Goal: Information Seeking & Learning: Learn about a topic

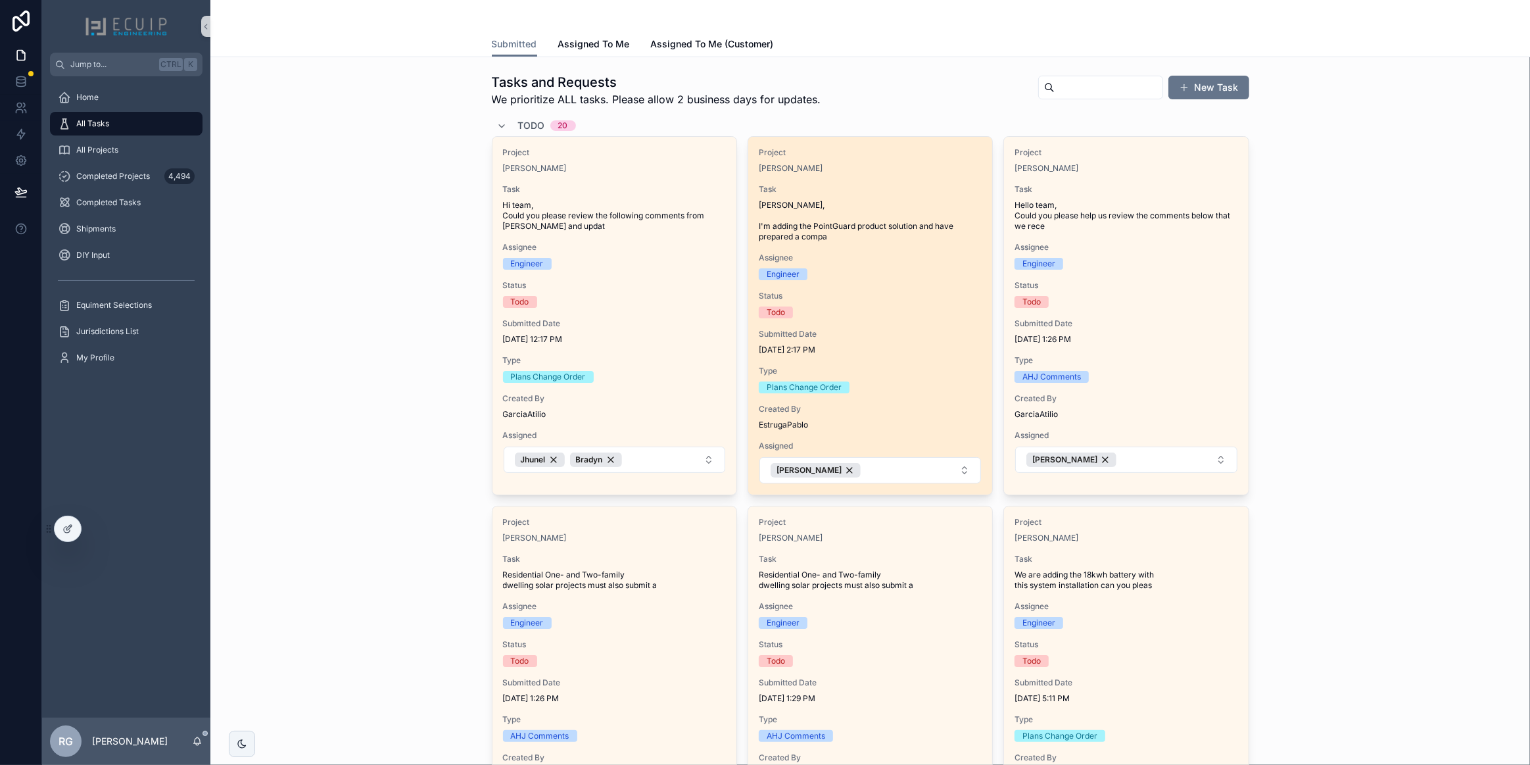
click at [854, 316] on div "Todo" at bounding box center [870, 312] width 223 height 12
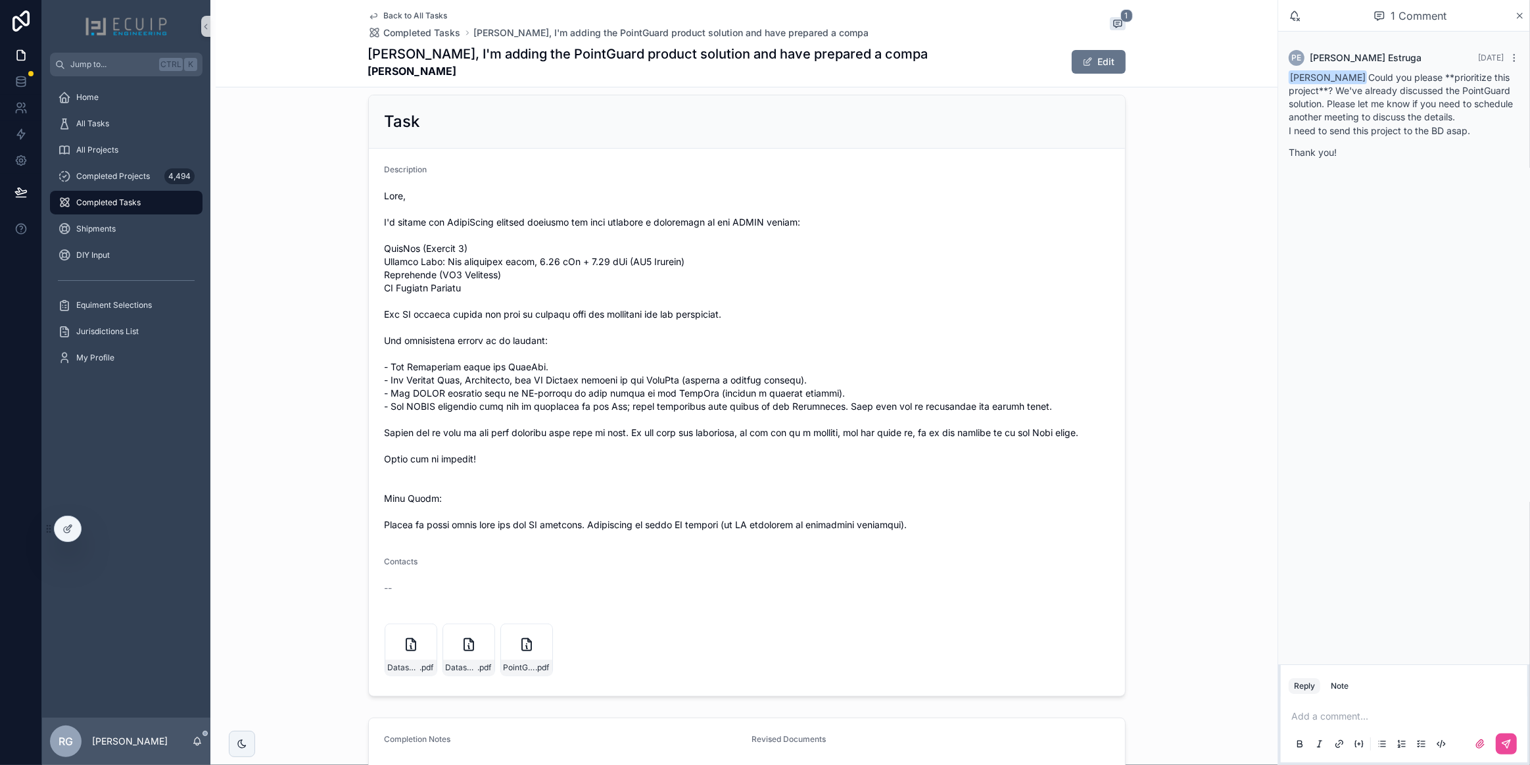
scroll to position [478, 0]
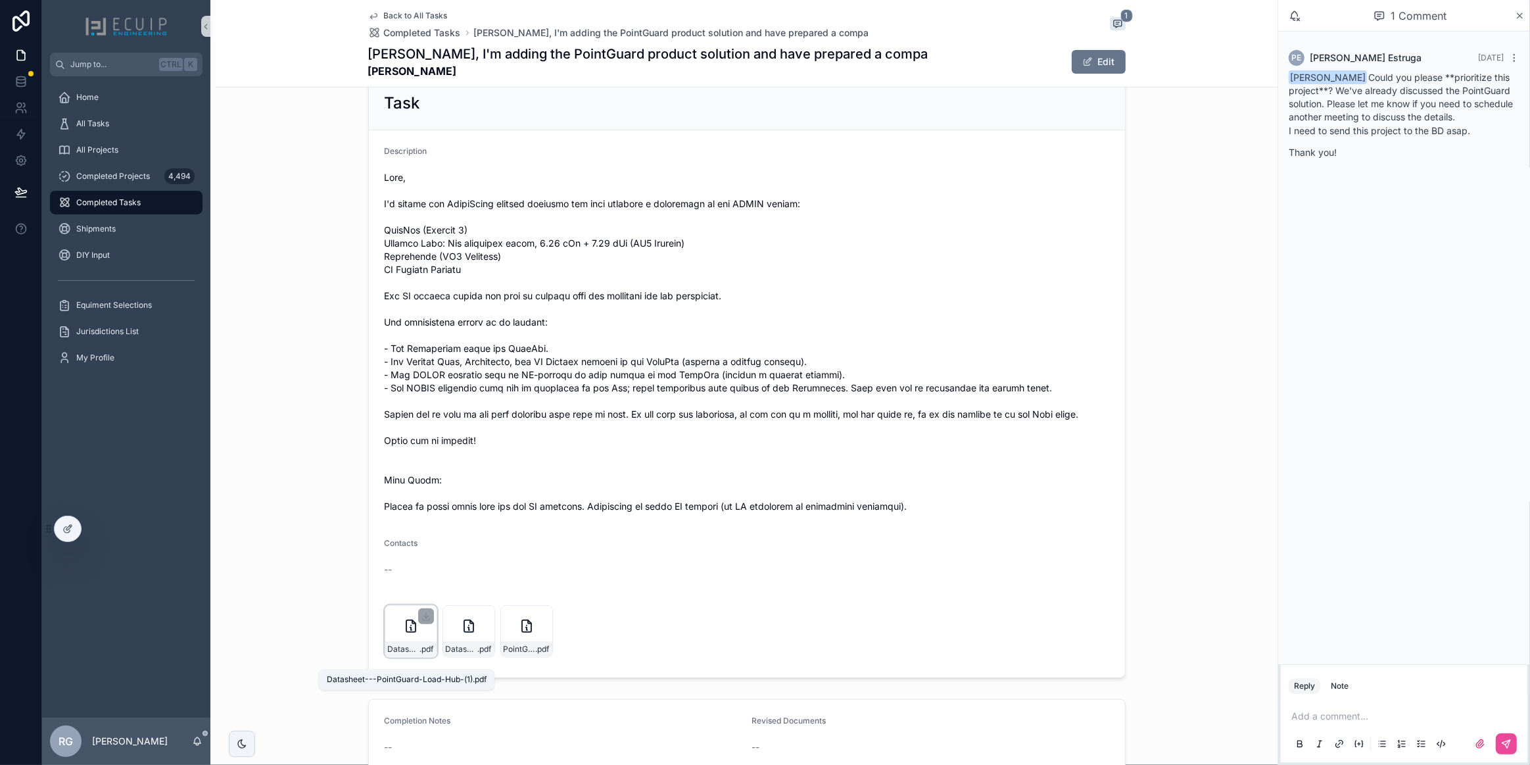
click at [400, 654] on span "Datasheet---PointGuard-Load-Hub-(1)" at bounding box center [404, 649] width 32 height 11
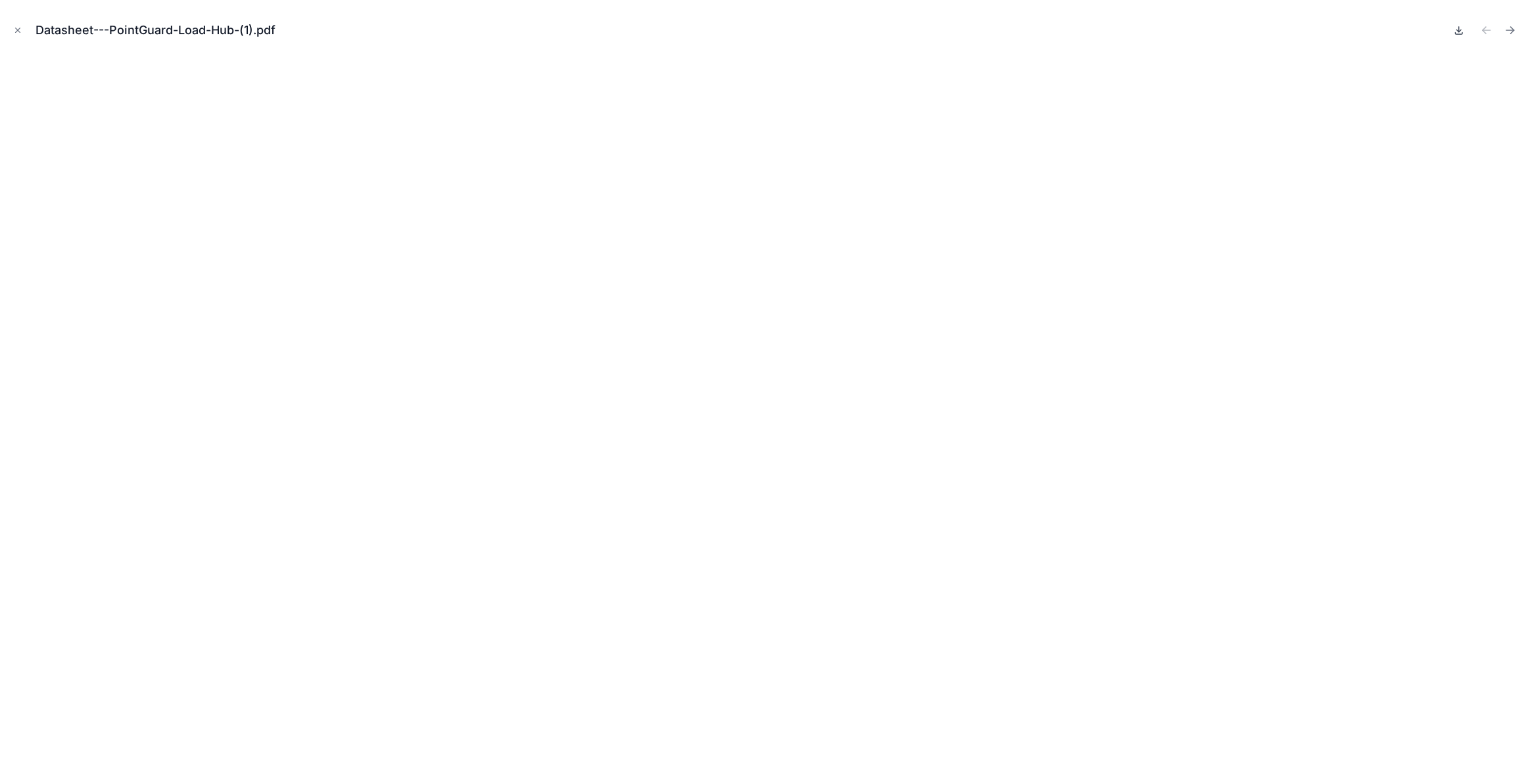
click at [1458, 32] on icon at bounding box center [1459, 30] width 11 height 11
click at [18, 33] on icon "Close modal" at bounding box center [17, 30] width 9 height 9
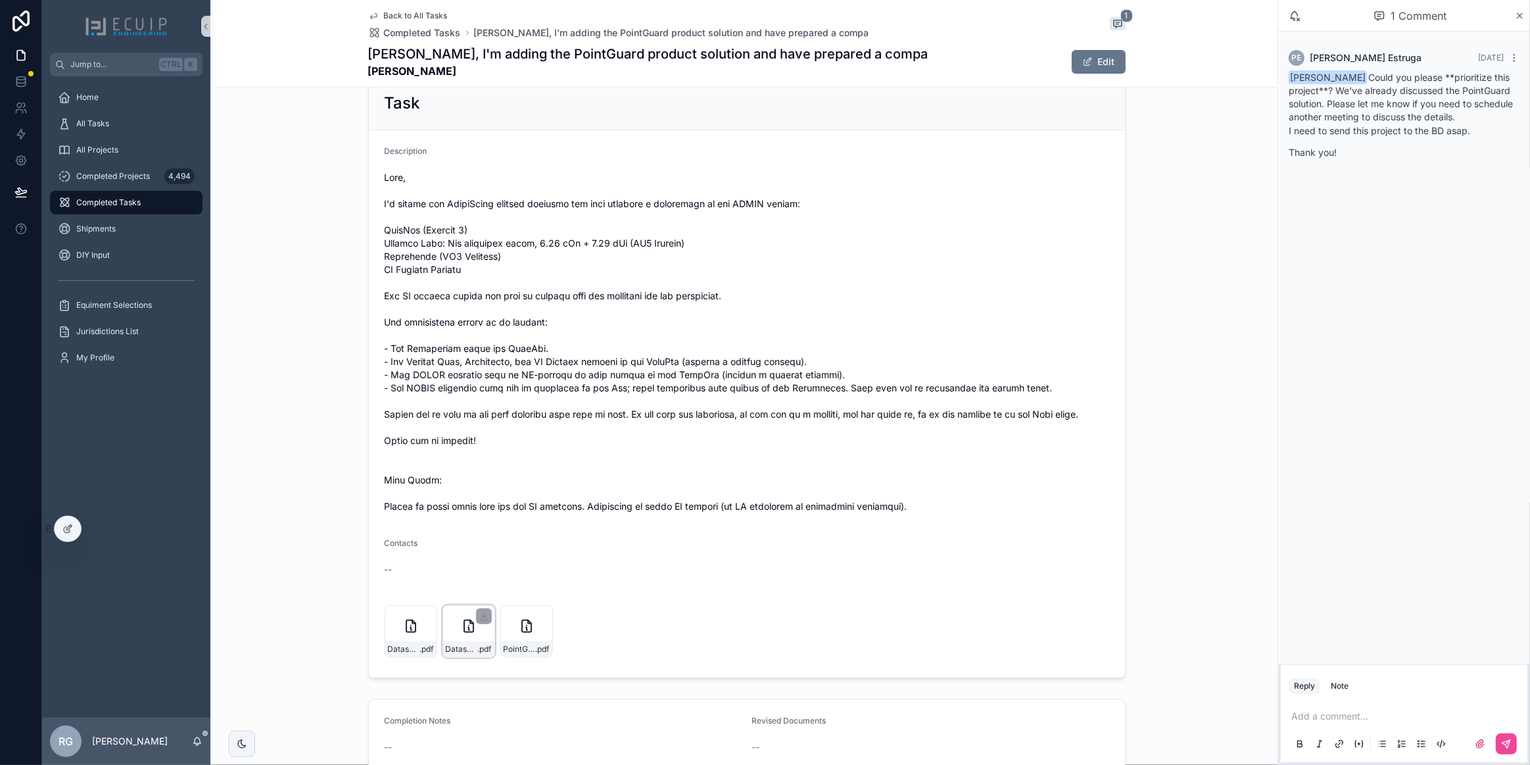
click at [447, 655] on div "Datasheet---PointGuard-Home-(Energy-Controller&Battery-Pack)(1) .pdf" at bounding box center [468, 649] width 51 height 16
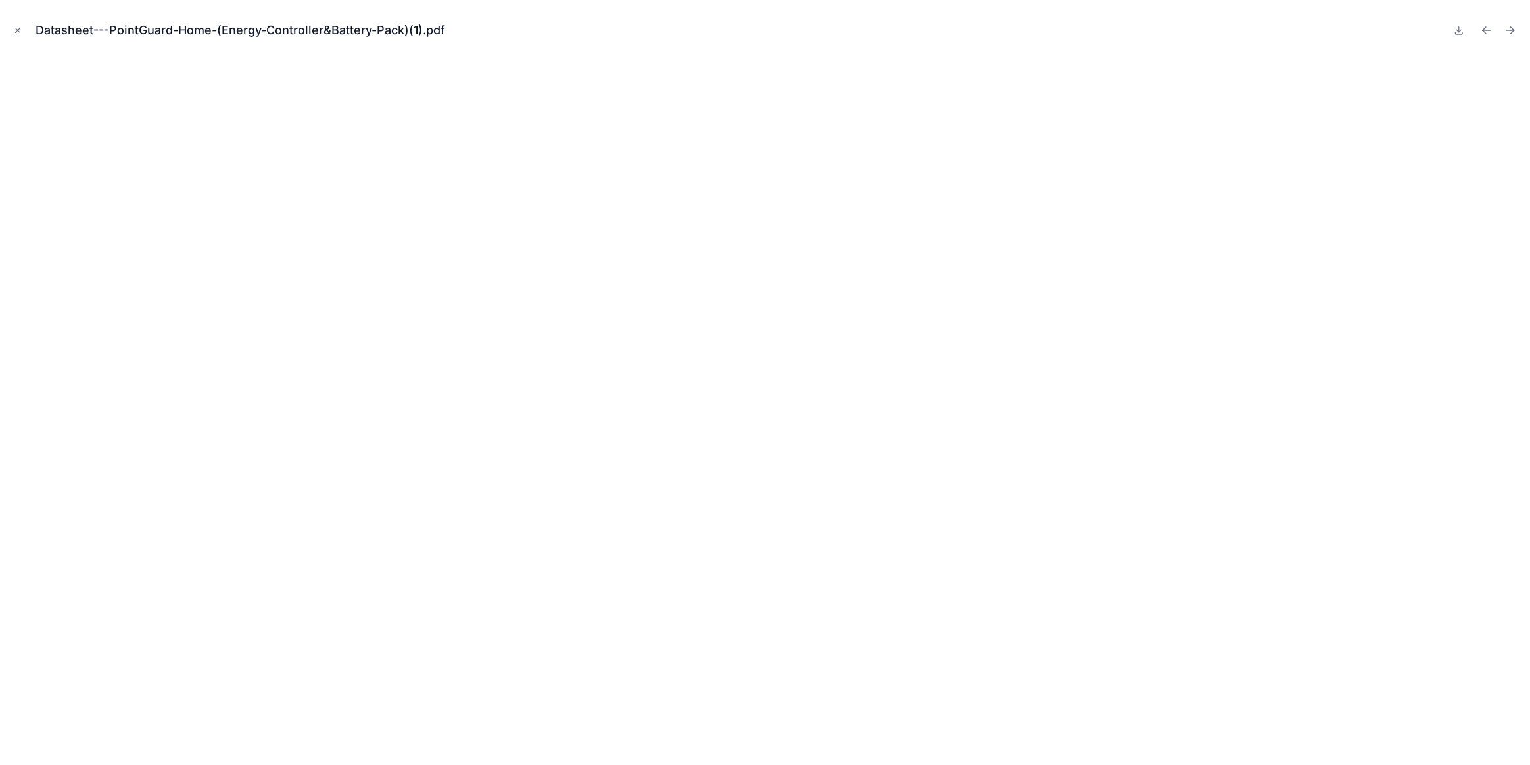
click at [1458, 36] on button at bounding box center [1459, 30] width 16 height 18
click at [933, 33] on div "Datasheet---PointGuard-Home-(Energy-Controller&Battery-Pack)(1).pdf" at bounding box center [765, 30] width 1509 height 39
click at [11, 32] on button "Close modal" at bounding box center [18, 30] width 14 height 14
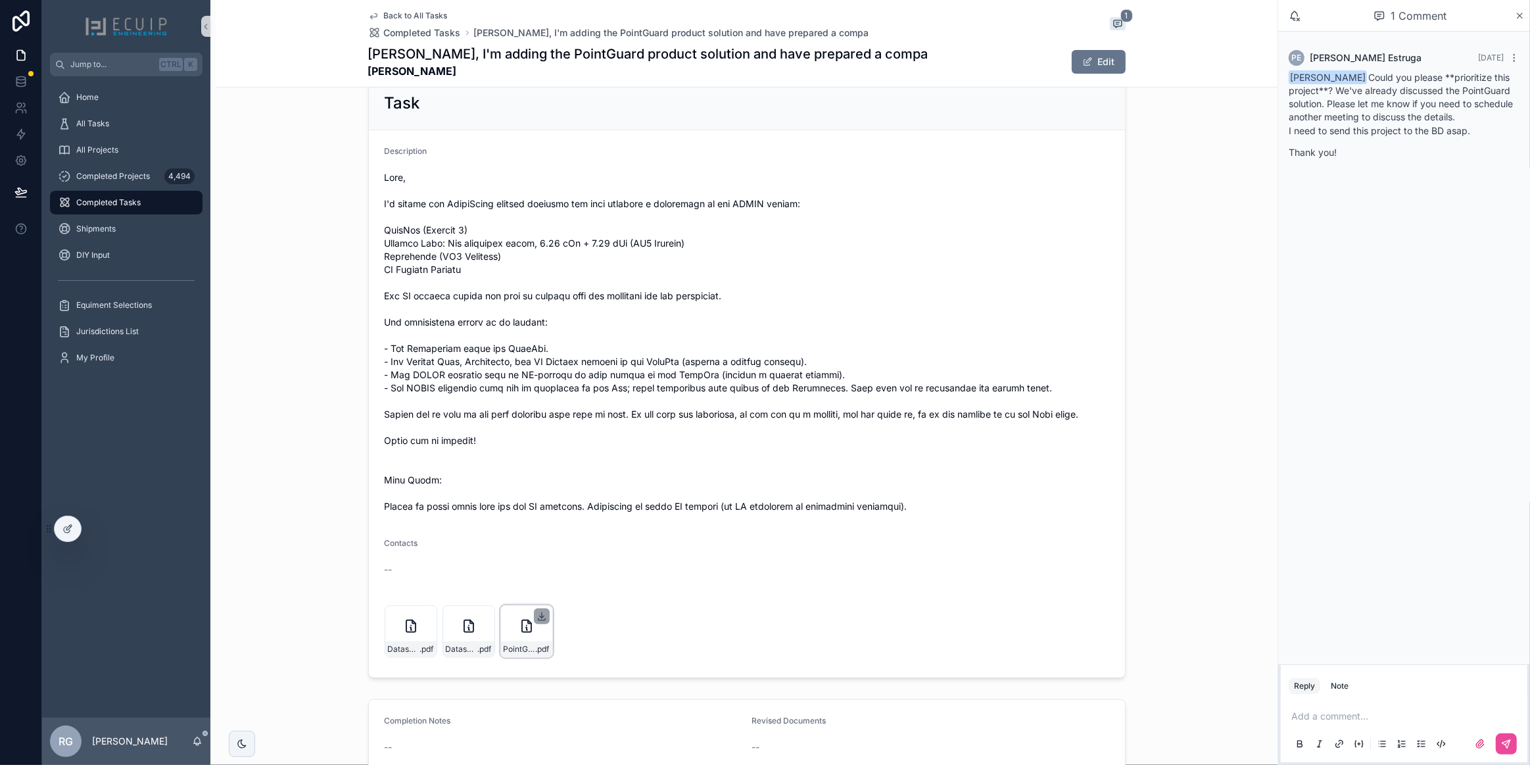
click at [537, 621] on icon "scrollable content" at bounding box center [541, 616] width 11 height 11
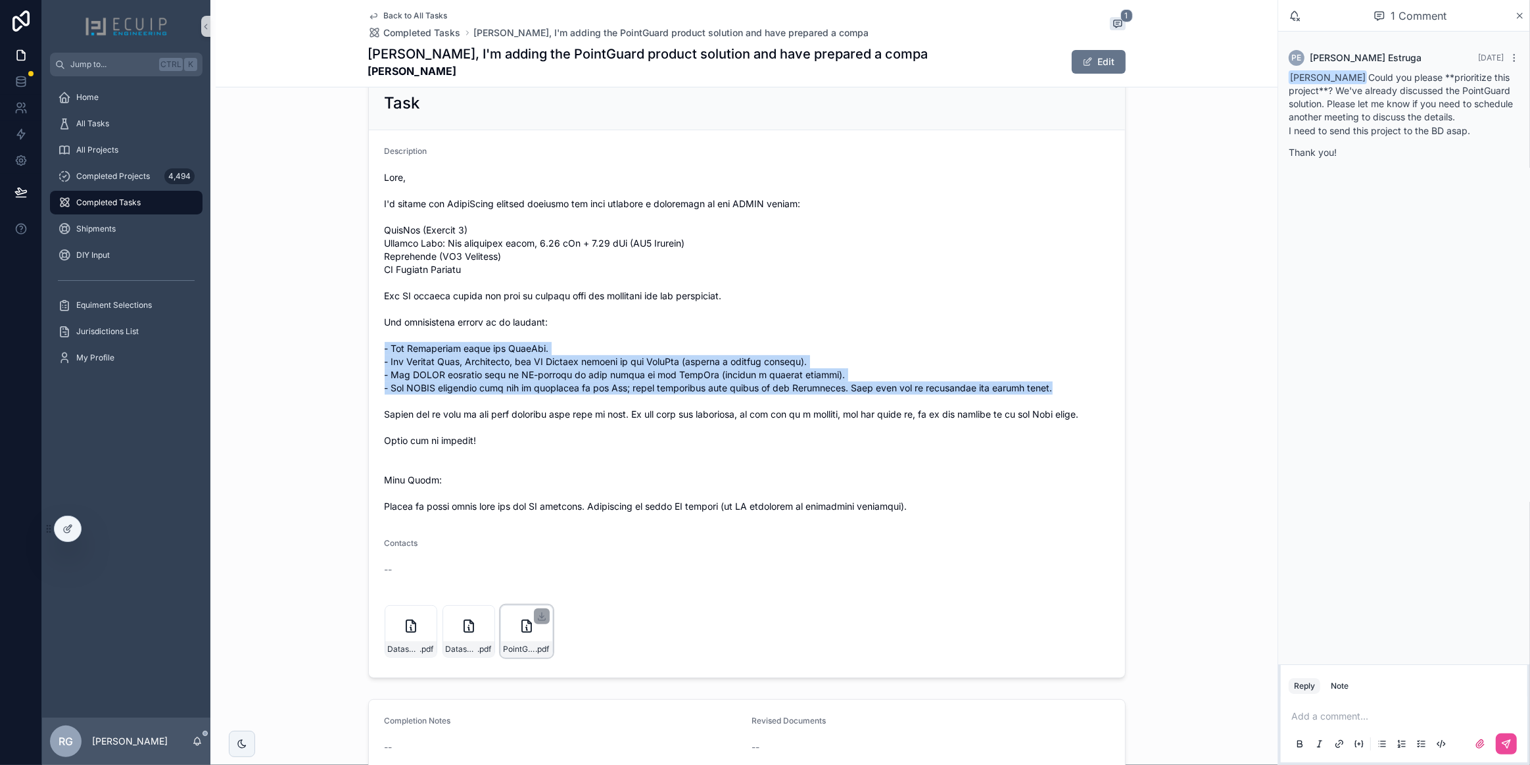
drag, startPoint x: 377, startPoint y: 343, endPoint x: 1044, endPoint y: 389, distance: 668.8
click at [1044, 389] on form "Description Contacts -- Datasheet---PointGuard-Load-Hub-(1) .pdf Datasheet---Po…" at bounding box center [747, 403] width 756 height 547
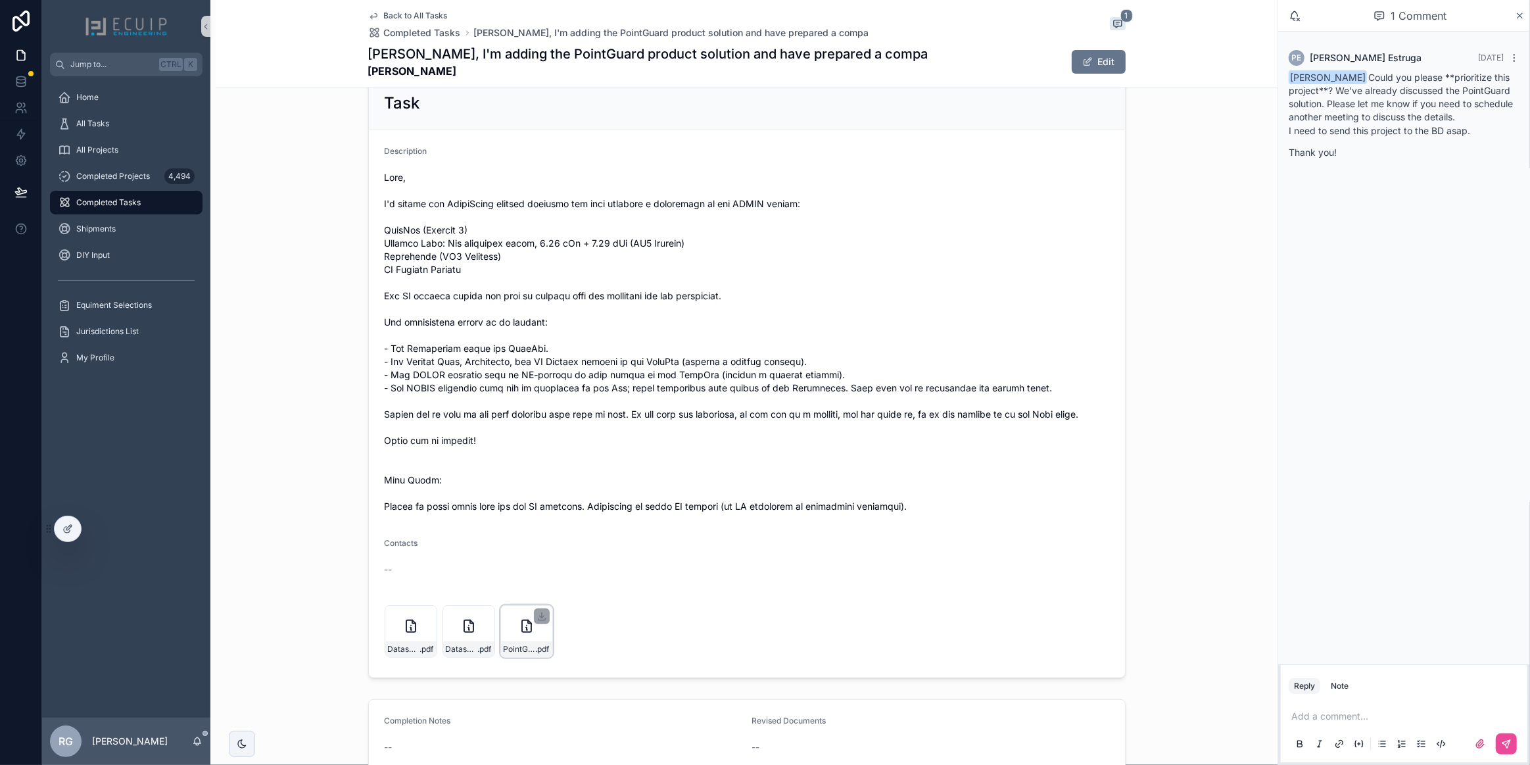
click at [881, 327] on span "scrollable content" at bounding box center [747, 342] width 724 height 342
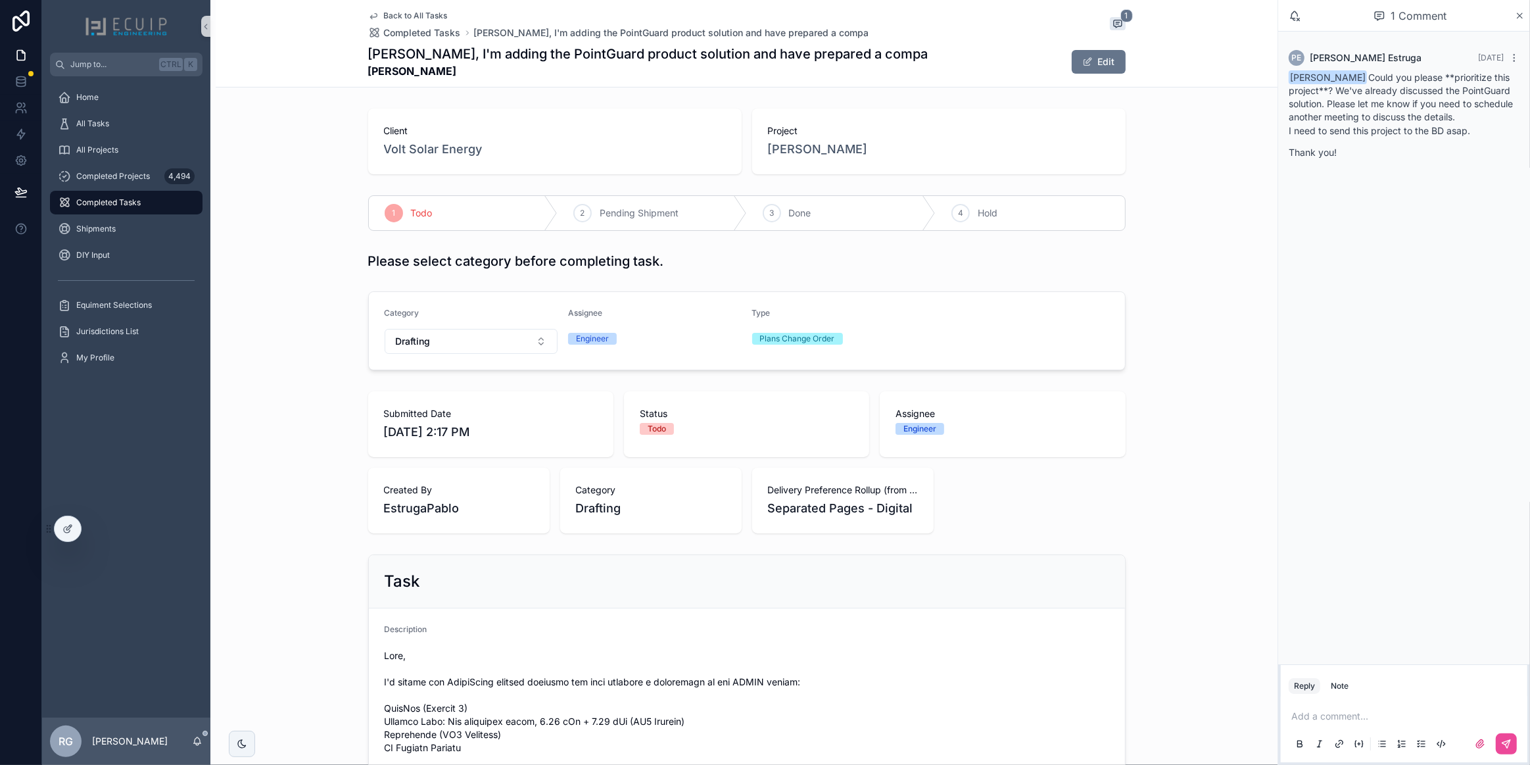
drag, startPoint x: 759, startPoint y: 151, endPoint x: 912, endPoint y: 144, distance: 152.7
click at [912, 144] on div "Project [PERSON_NAME]" at bounding box center [938, 141] width 373 height 66
copy span "[PERSON_NAME]"
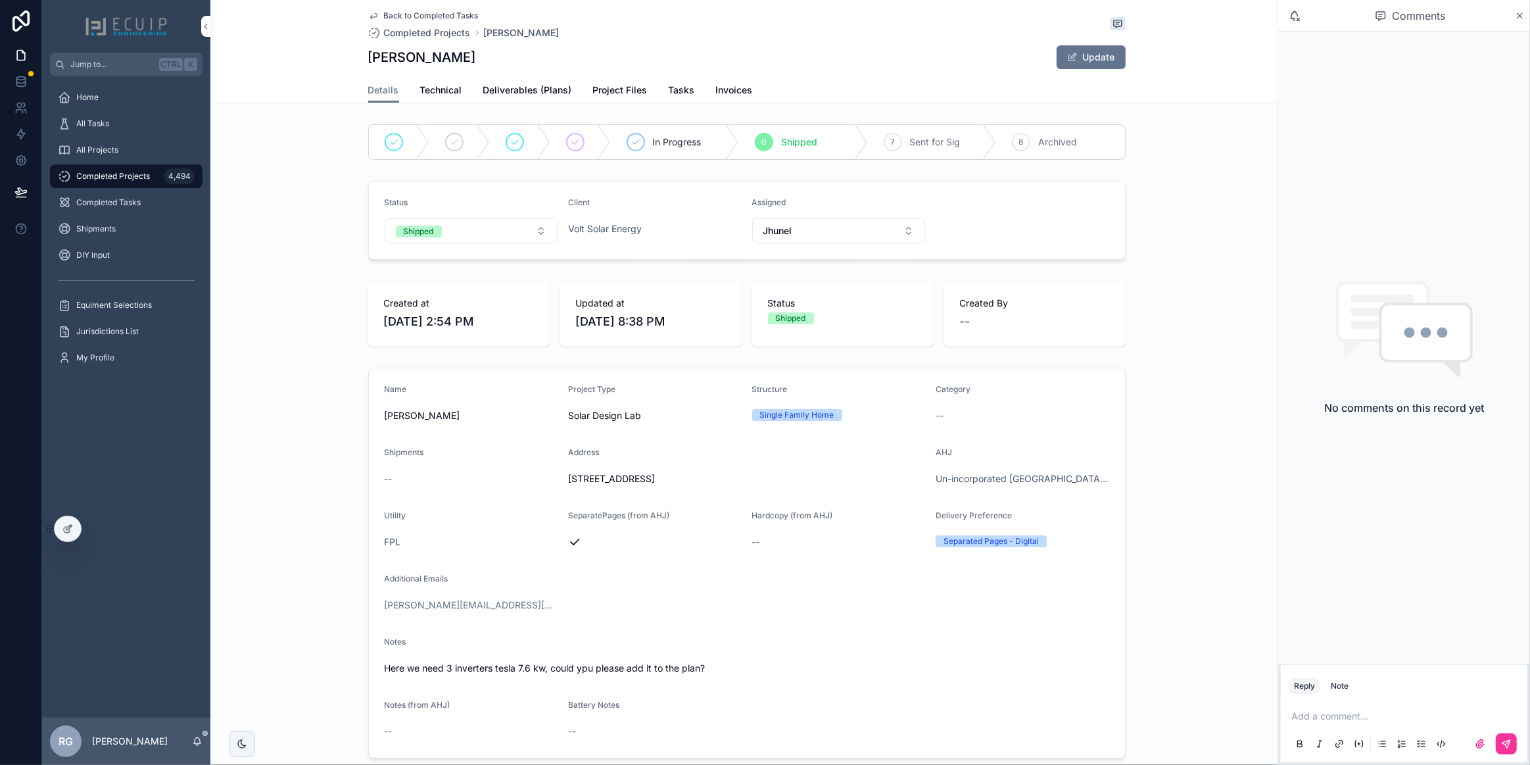
click at [532, 92] on span "Deliverables (Plans)" at bounding box center [527, 89] width 89 height 13
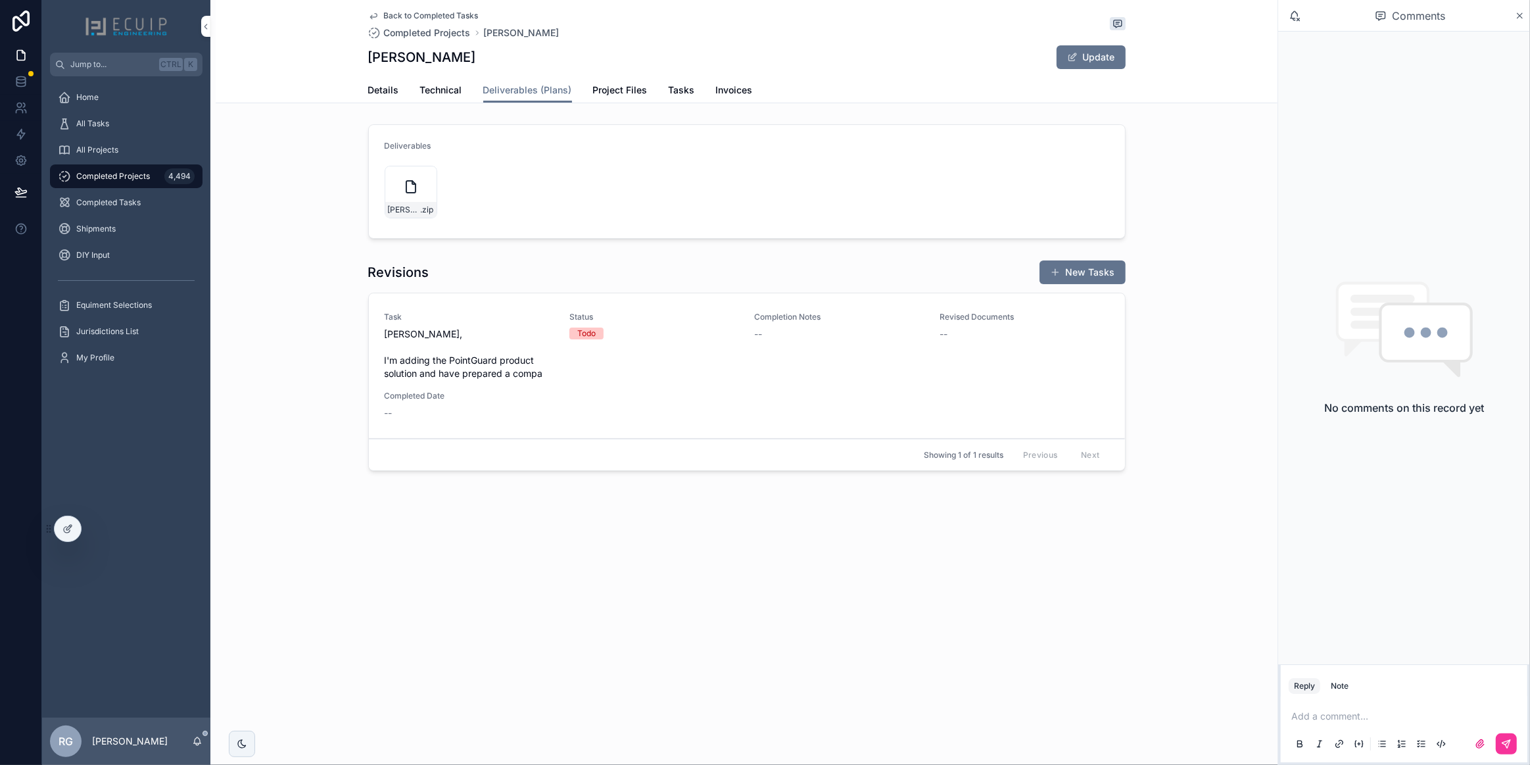
drag, startPoint x: 525, startPoint y: 58, endPoint x: 362, endPoint y: 68, distance: 162.7
click at [362, 68] on div "Back to Completed Tasks Completed Projects JAMES ARTHUR GUERRA JAMES ARTHUR GUE…" at bounding box center [747, 51] width 1062 height 103
copy h1 "[PERSON_NAME]"
click at [602, 411] on div "Task Ryan, I'm adding the PointGuard product solution and have prepared a compa…" at bounding box center [747, 366] width 724 height 108
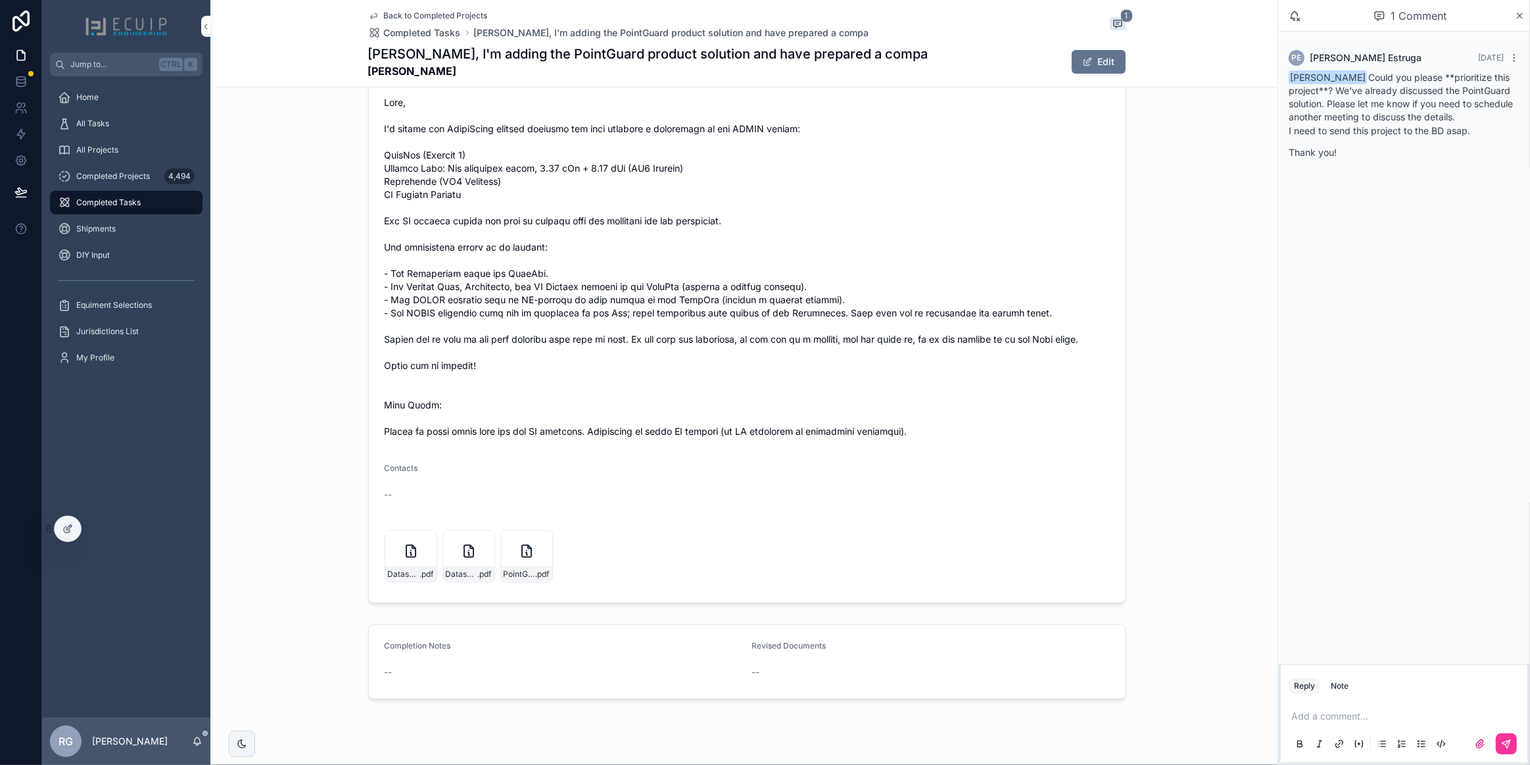
scroll to position [588, 0]
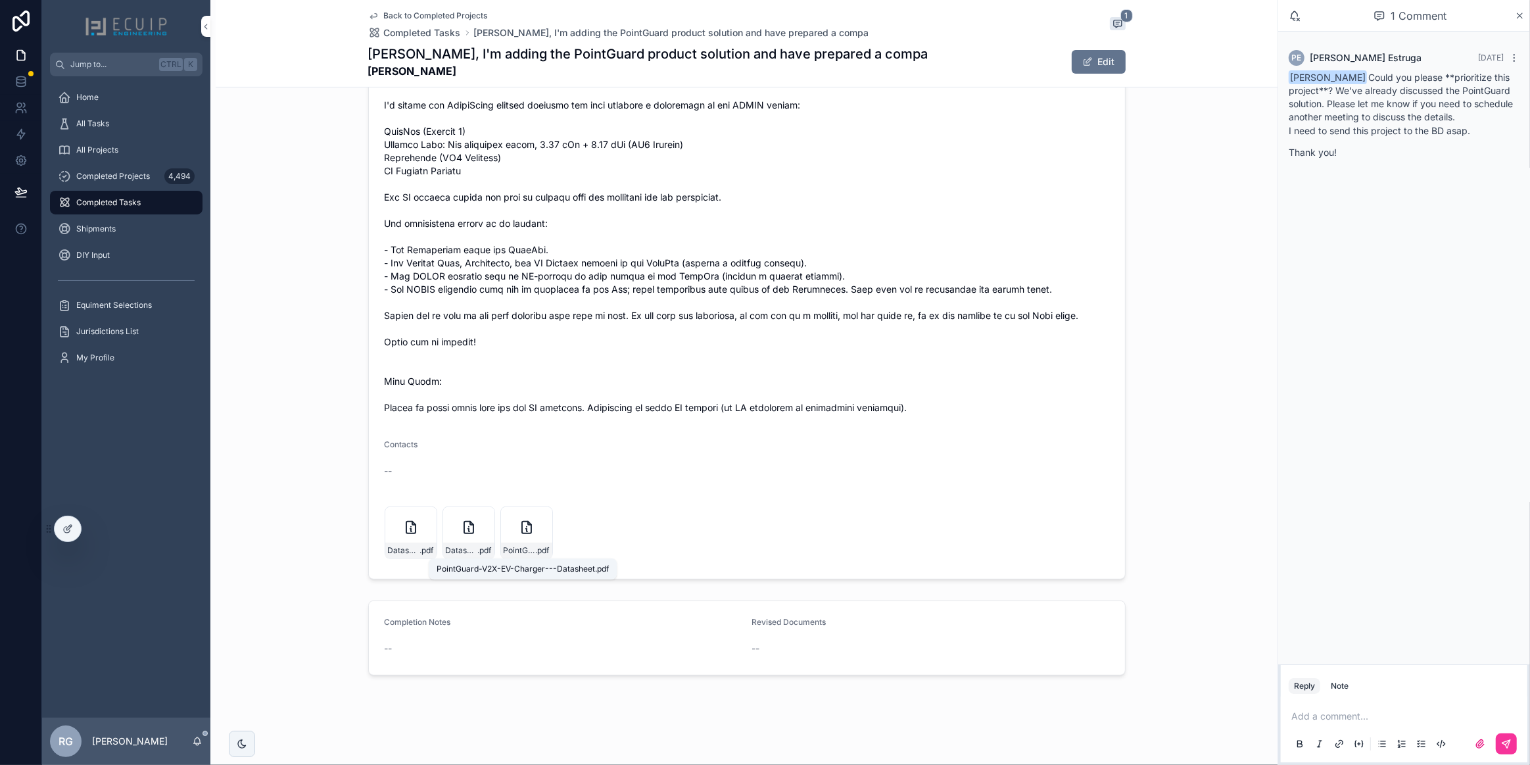
click at [520, 550] on span "PointGuard-V2X-EV-Charger---Datasheet" at bounding box center [520, 550] width 32 height 11
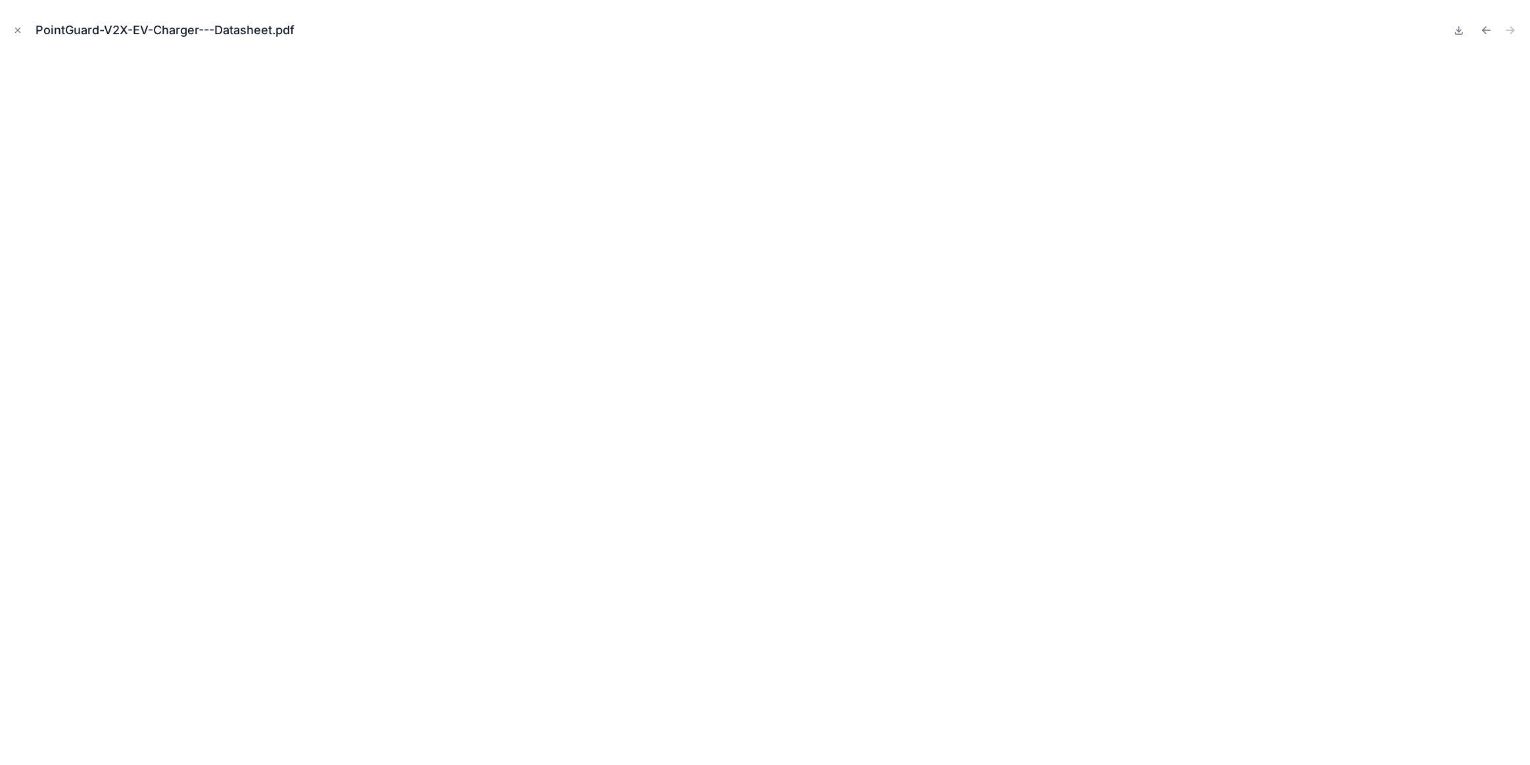
click at [18, 33] on icon "Close modal" at bounding box center [17, 30] width 9 height 9
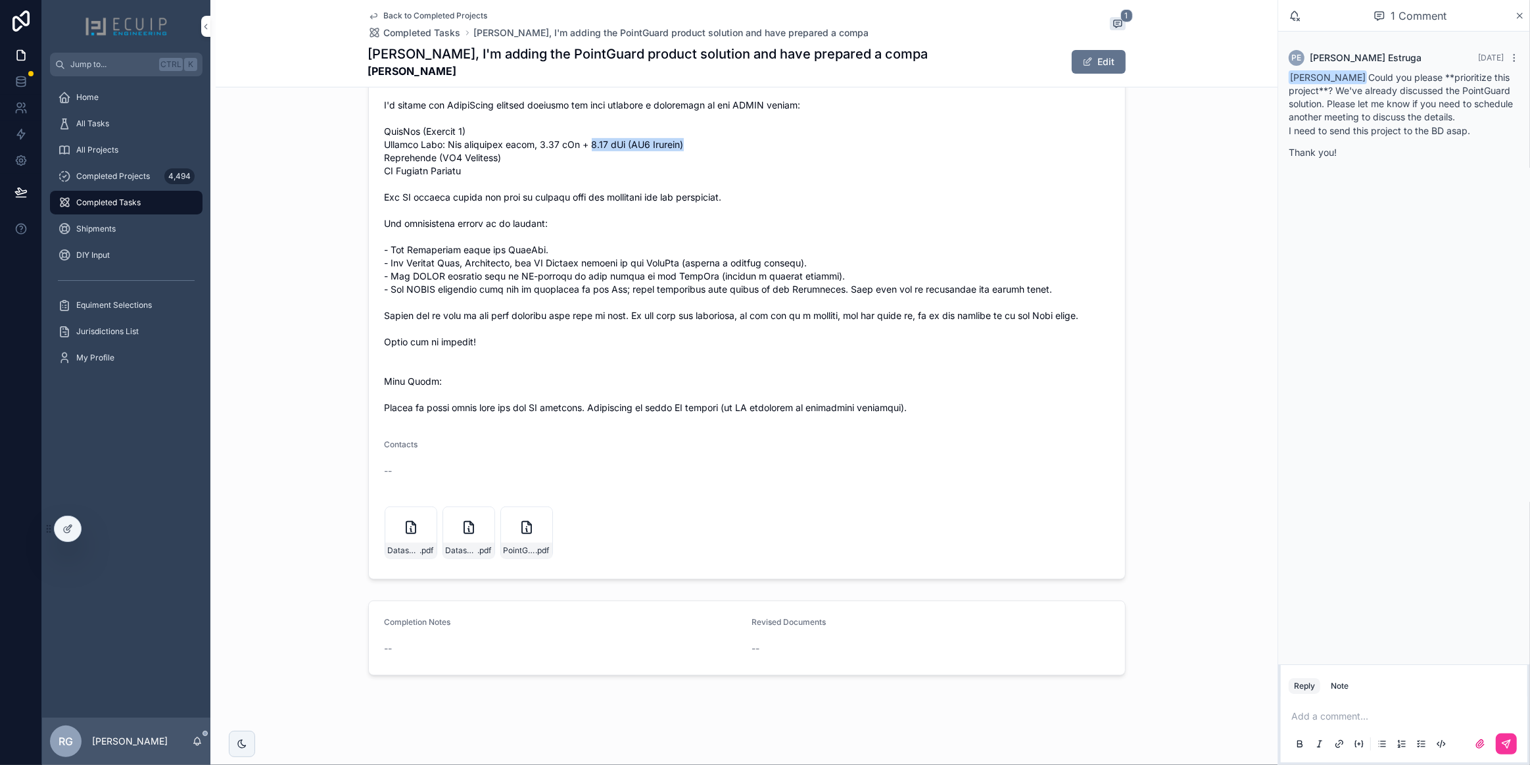
drag, startPoint x: 693, startPoint y: 132, endPoint x: 591, endPoint y: 133, distance: 101.9
click at [591, 133] on span "scrollable content" at bounding box center [747, 243] width 724 height 342
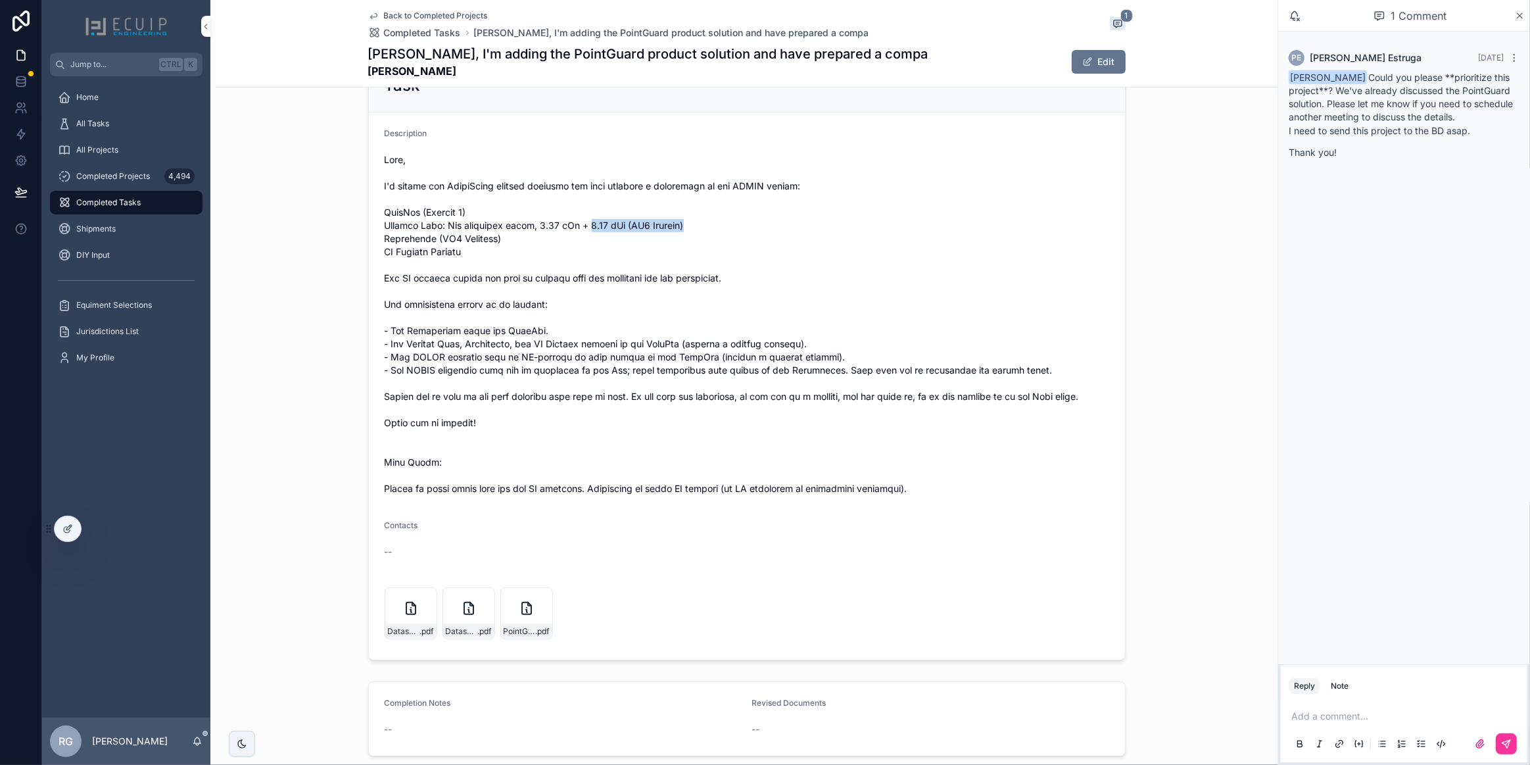
scroll to position [469, 0]
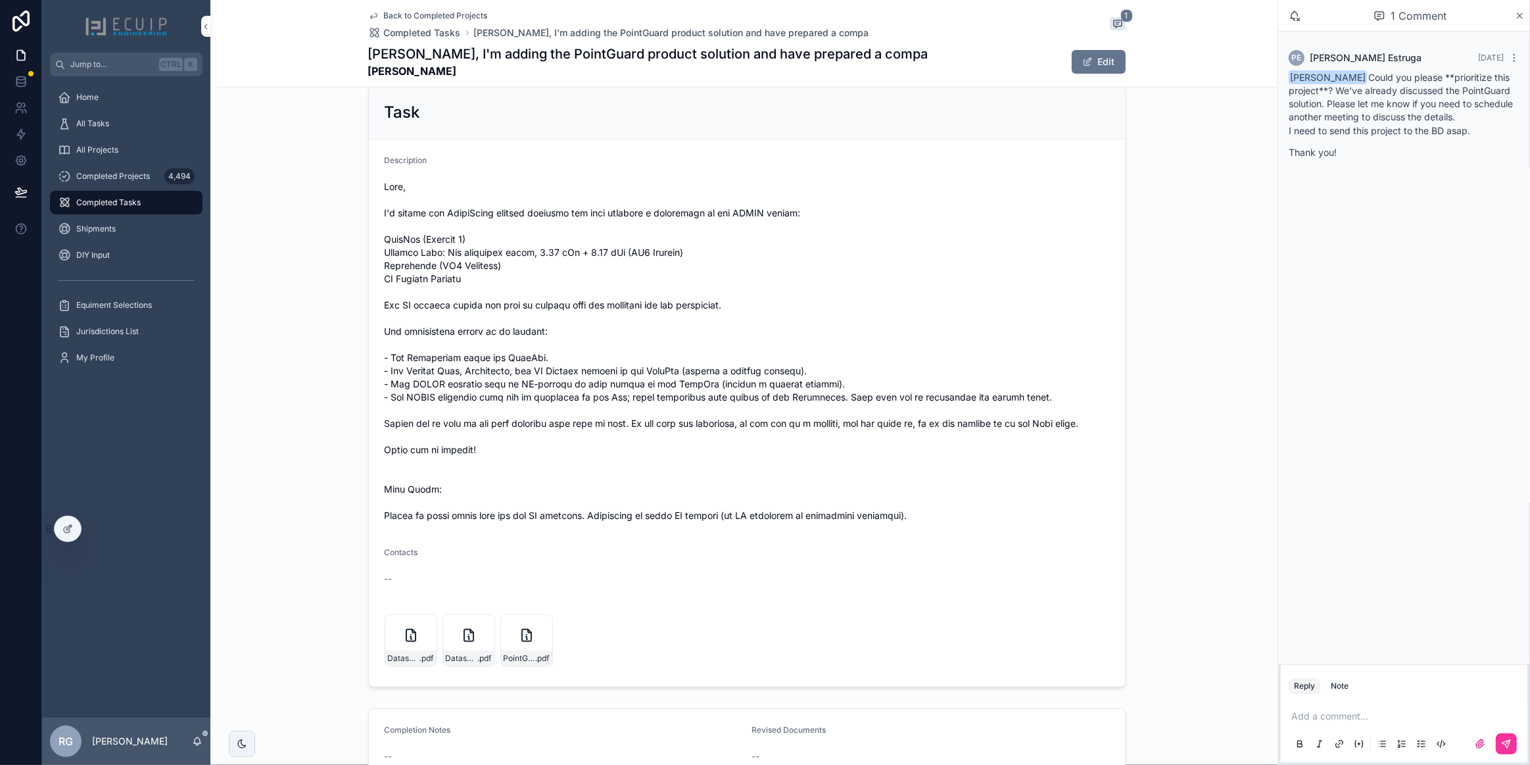
click at [650, 270] on span "scrollable content" at bounding box center [747, 351] width 724 height 342
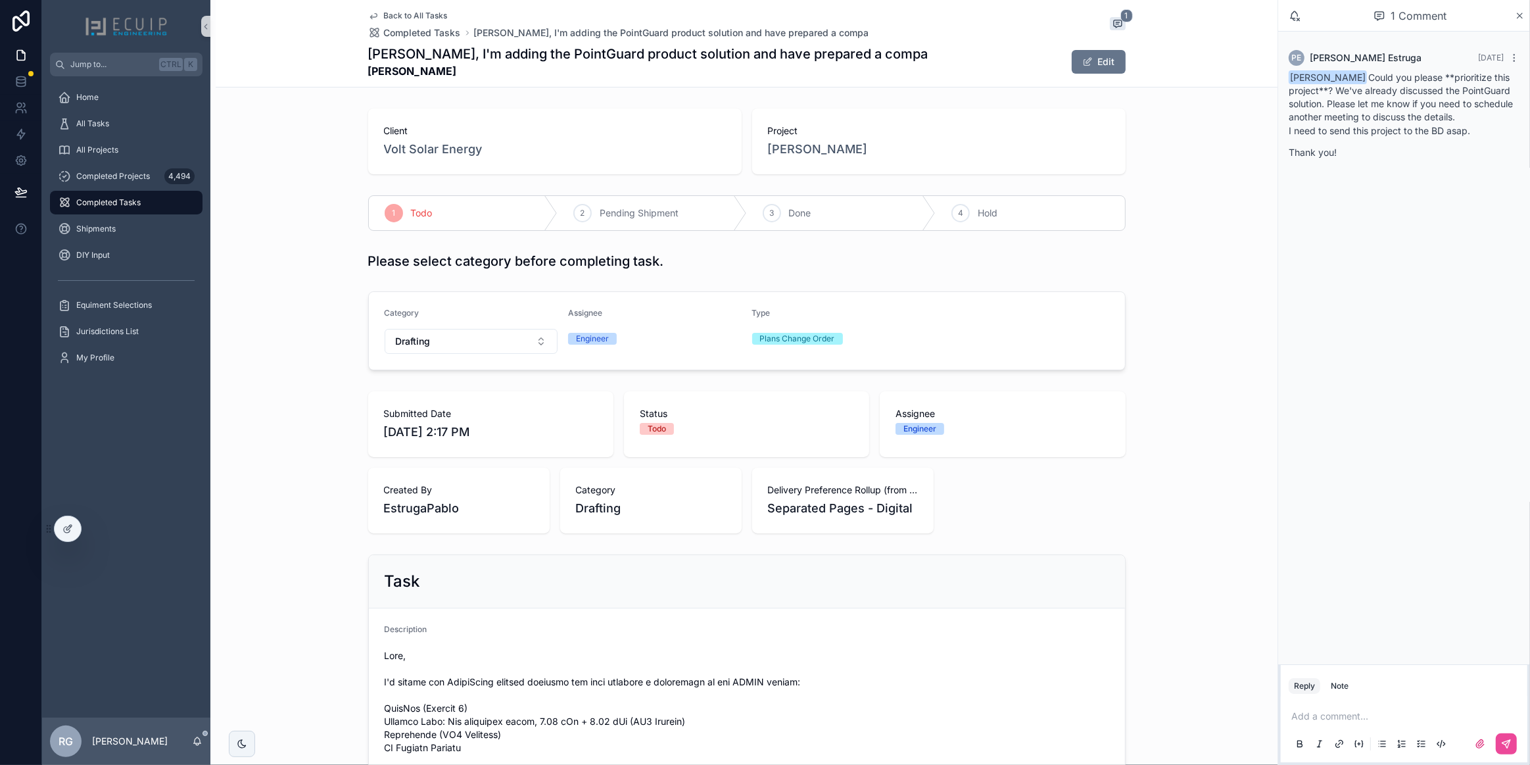
scroll to position [179, 0]
